Goal: Task Accomplishment & Management: Use online tool/utility

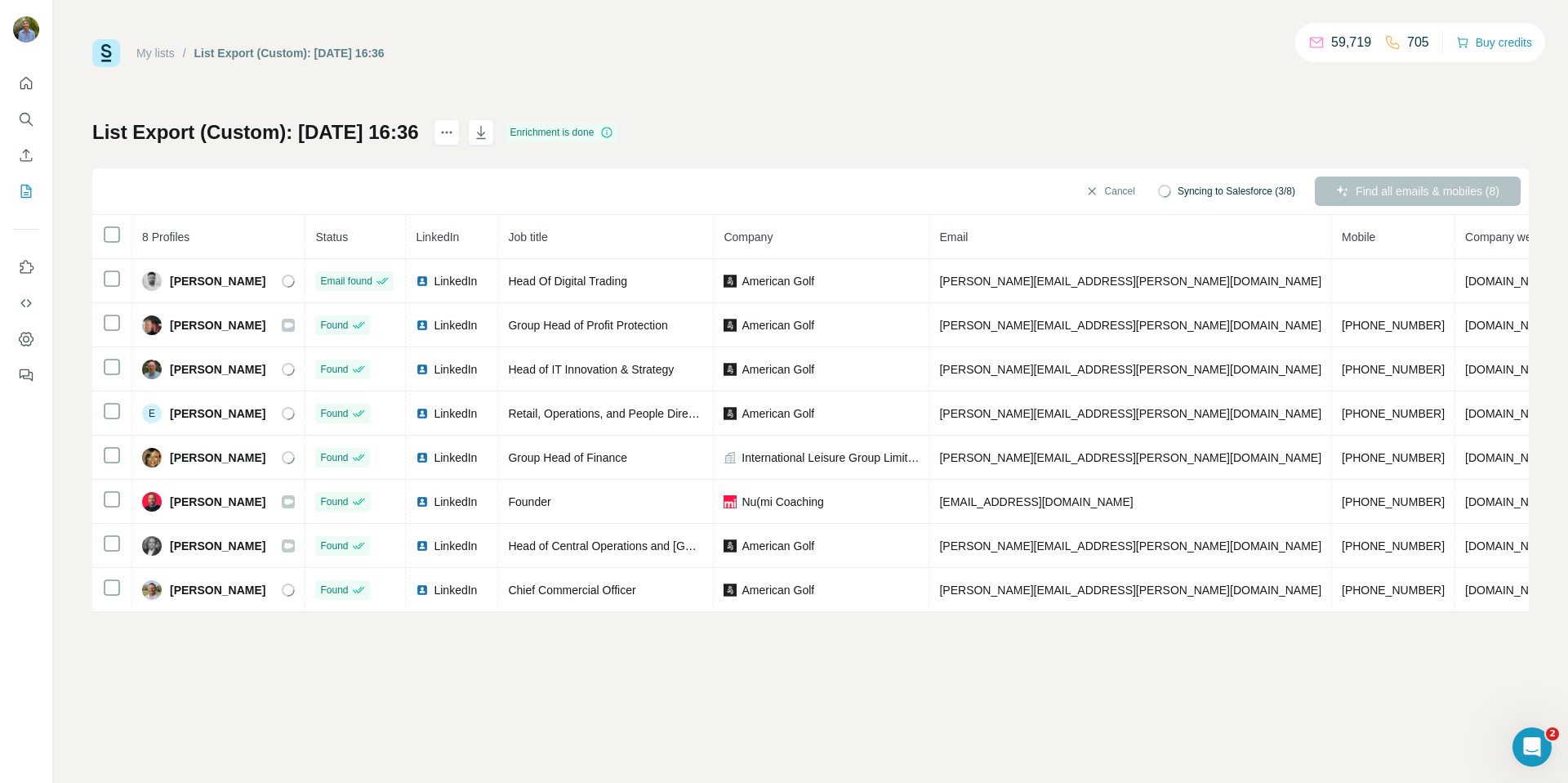
click at [543, 669] on div "My lists / List Export (Custom): [DATE] 16:36 59,719 705 Buy credits List Expor…" at bounding box center [810, 391] width 1515 height 783
click at [1218, 198] on button "Sync all to Salesforce (8)" at bounding box center [1231, 192] width 151 height 25
click at [951, 145] on div "List Export (Custom): [DATE] 16:36 Enrichment is done Sync all to Salesforce (8…" at bounding box center [810, 365] width 1436 height 493
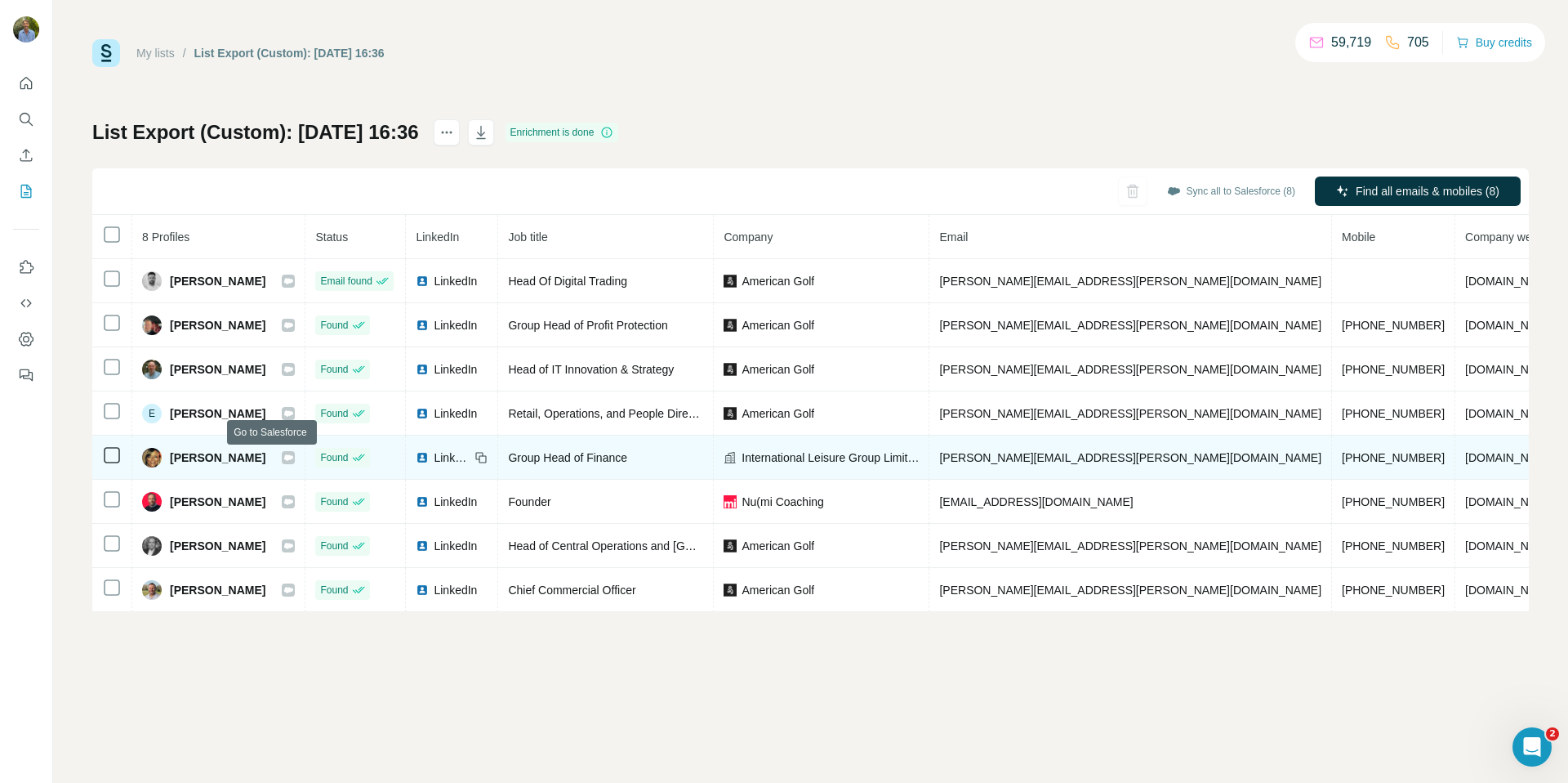
click at [283, 462] on icon at bounding box center [288, 457] width 10 height 13
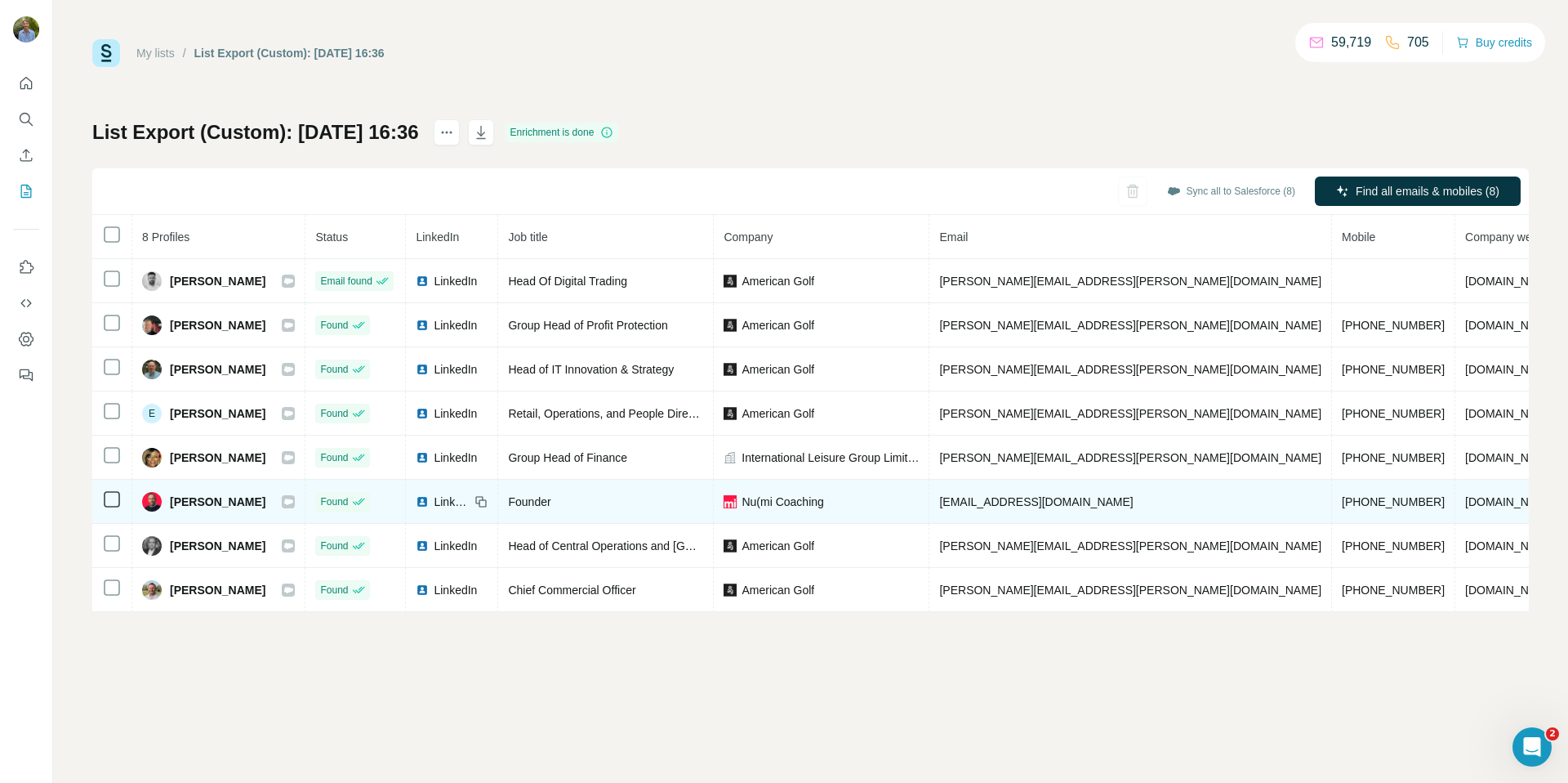
click at [284, 498] on icon at bounding box center [288, 501] width 9 height 5
